Goal: Transaction & Acquisition: Purchase product/service

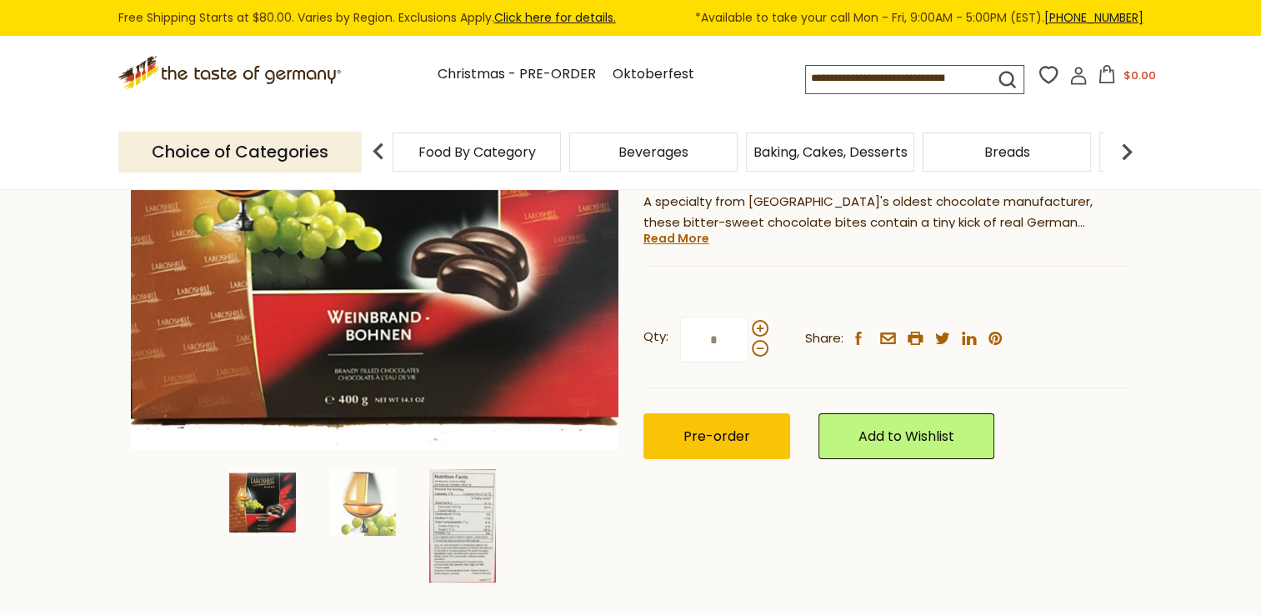
scroll to position [333, 0]
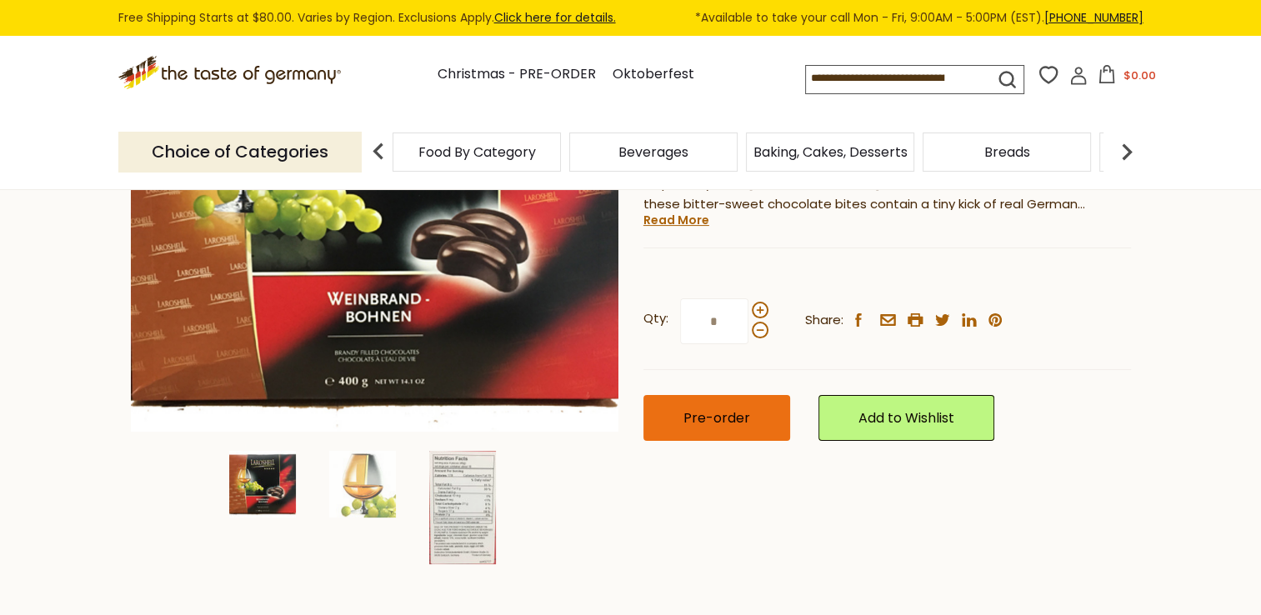
click at [737, 418] on span "Pre-order" at bounding box center [716, 417] width 67 height 19
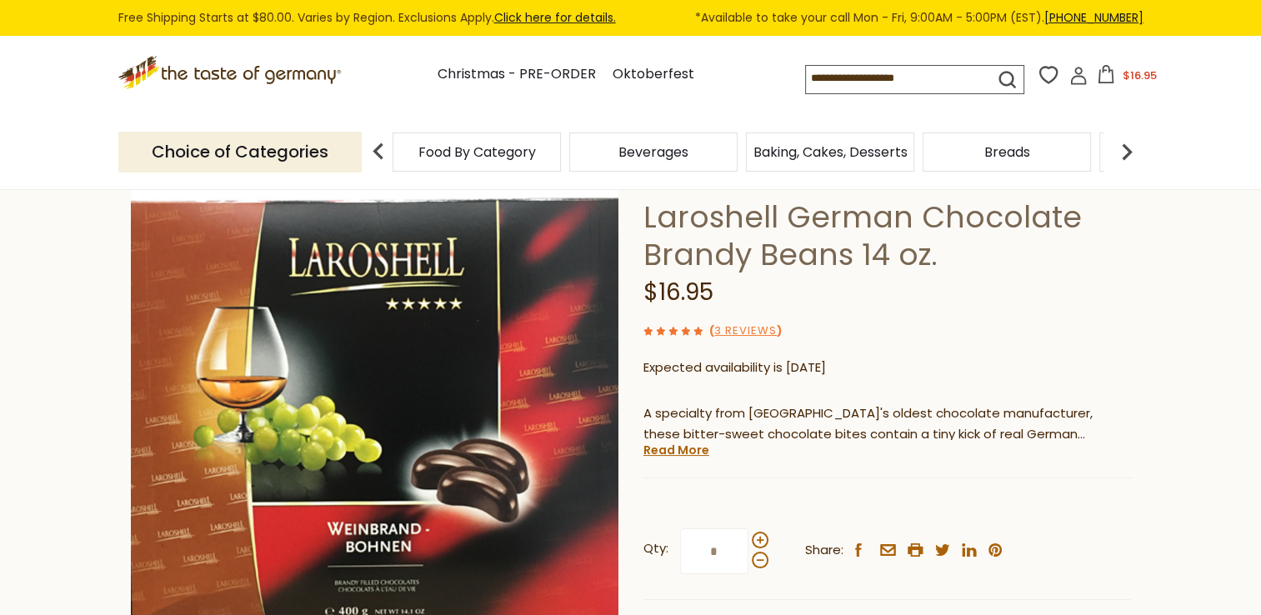
scroll to position [83, 0]
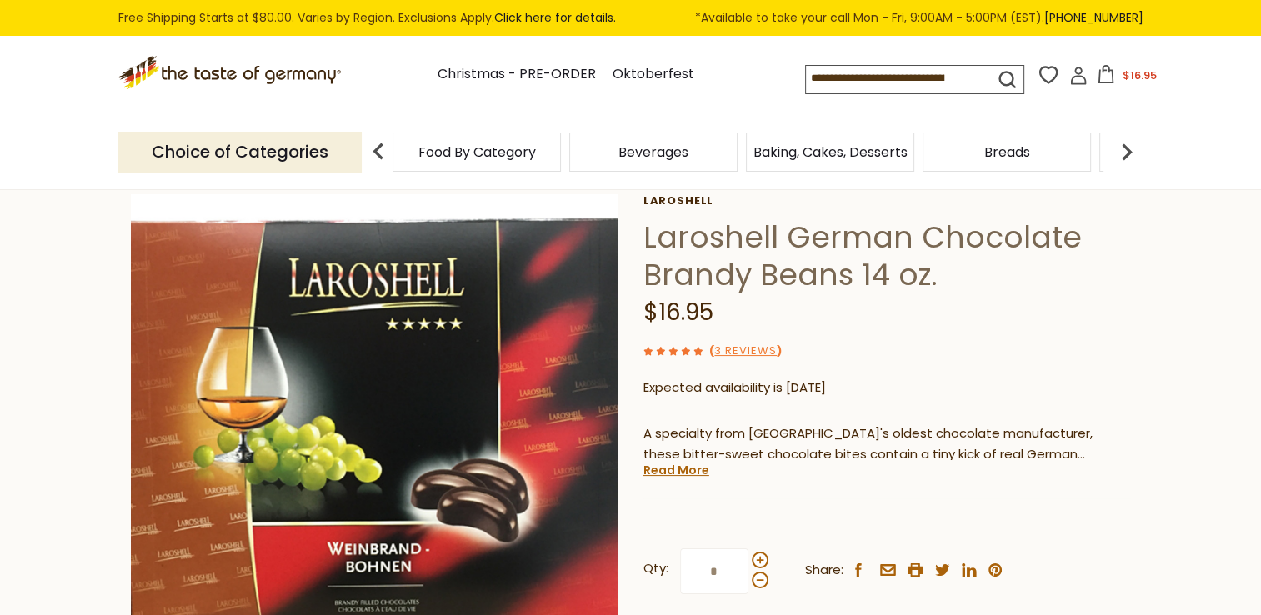
click at [378, 156] on img at bounding box center [378, 151] width 33 height 33
click at [470, 157] on span "Food By Category" at bounding box center [476, 152] width 117 height 12
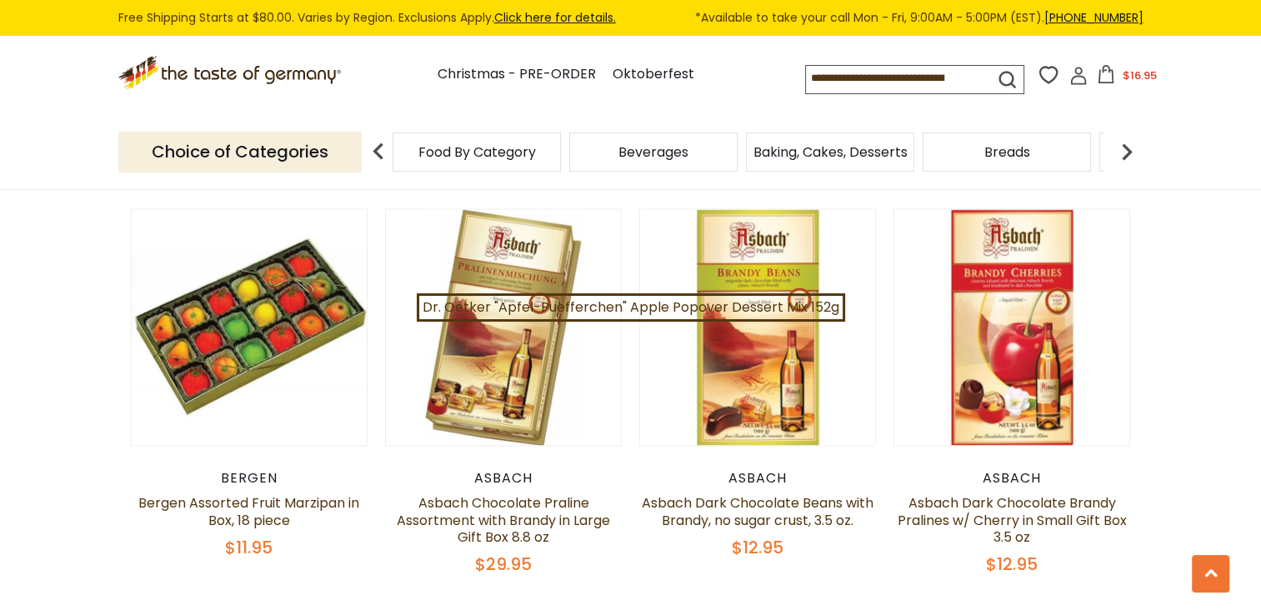
scroll to position [2666, 0]
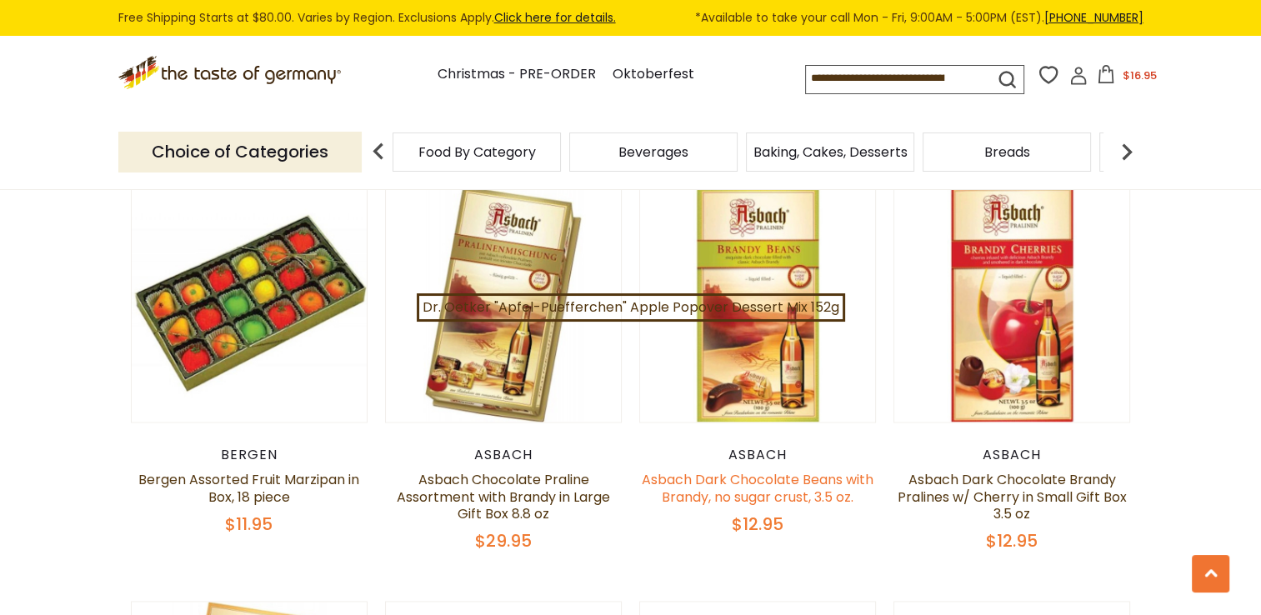
click at [746, 472] on link "Asbach Dark Chocolate Beans with Brandy, no sugar crust, 3.5 oz." at bounding box center [758, 488] width 232 height 36
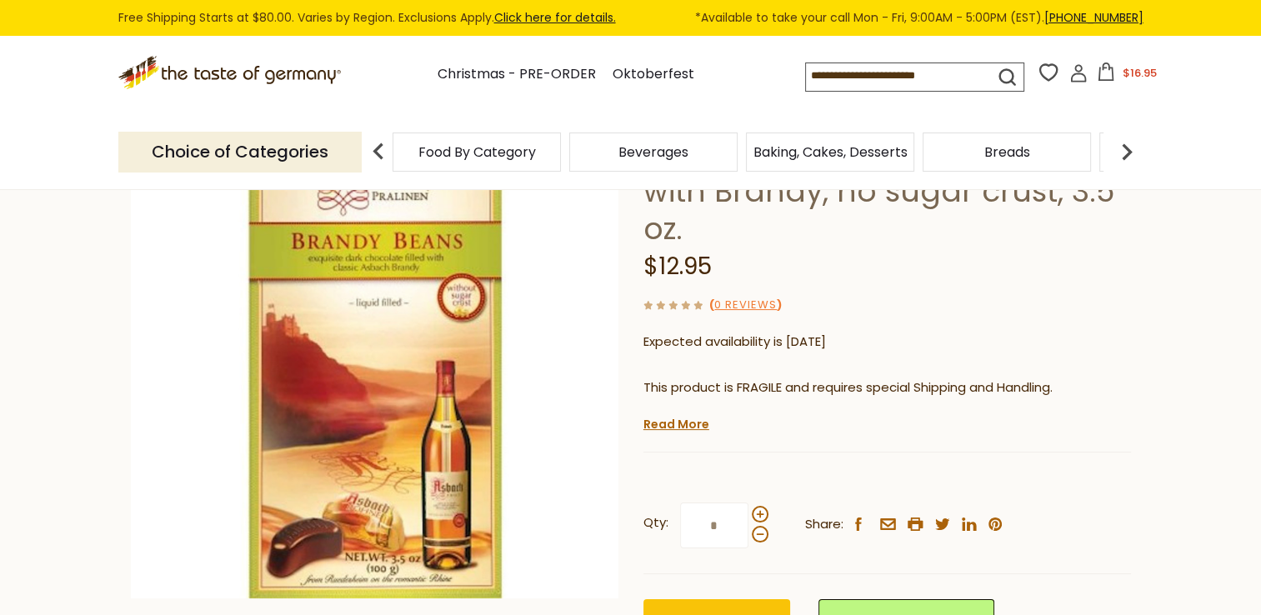
scroll to position [250, 0]
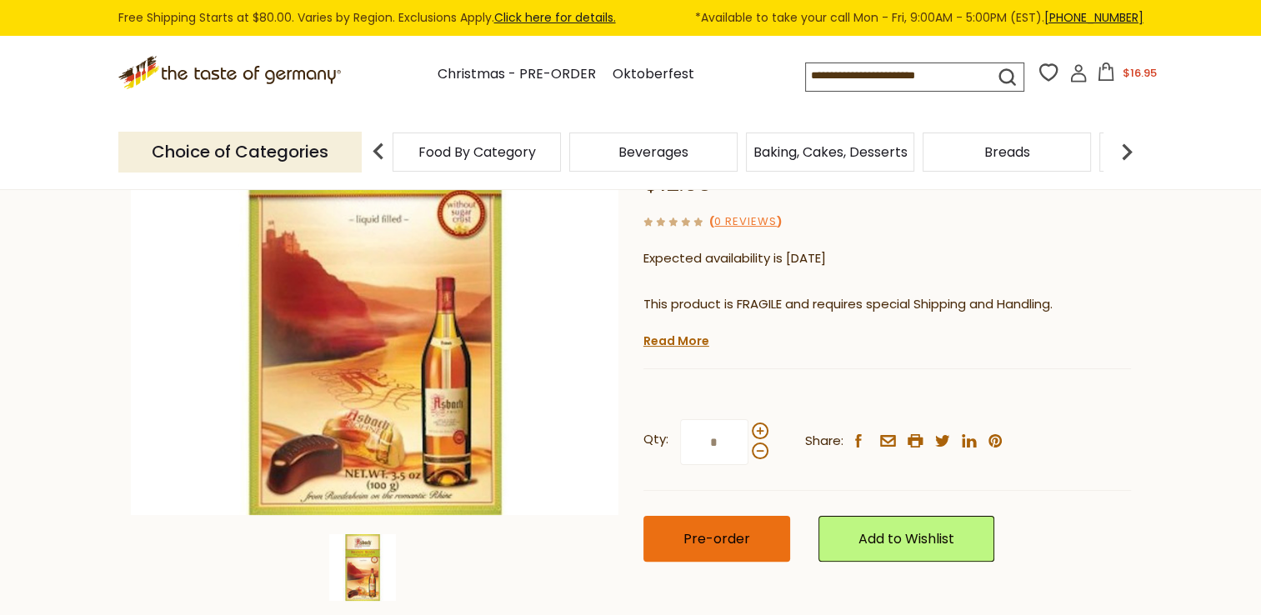
click at [717, 535] on span "Pre-order" at bounding box center [716, 538] width 67 height 19
